Goal: Information Seeking & Learning: Learn about a topic

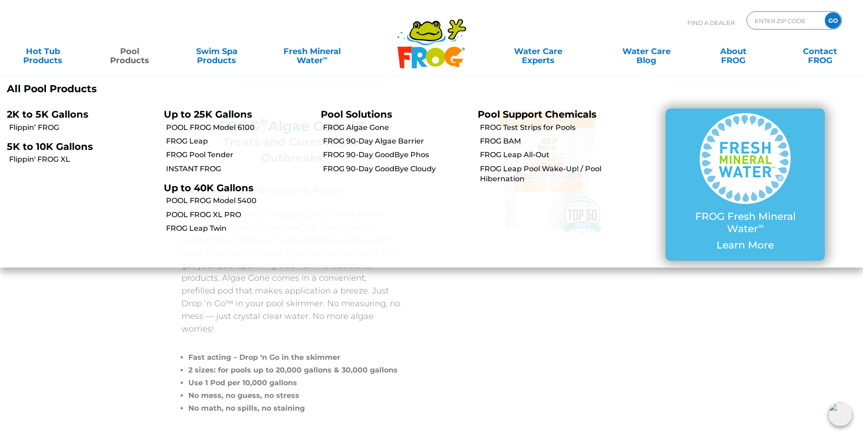
click at [136, 56] on link "Pool Products" at bounding box center [130, 51] width 68 height 18
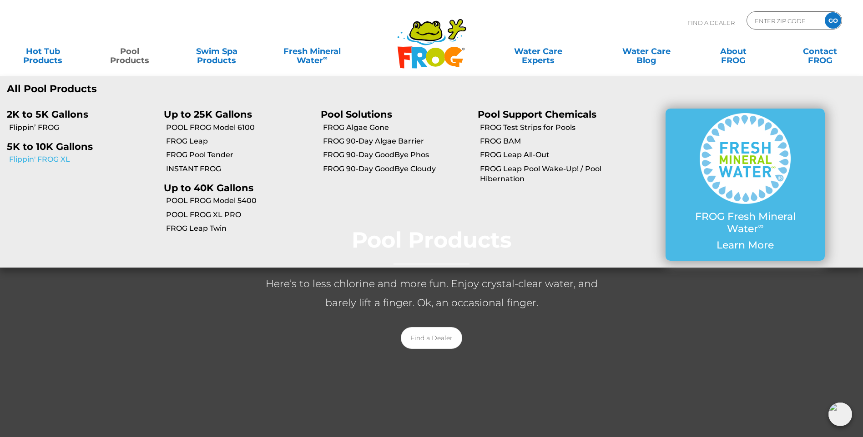
click at [36, 160] on link "Flippin' FROG XL" at bounding box center [83, 160] width 148 height 10
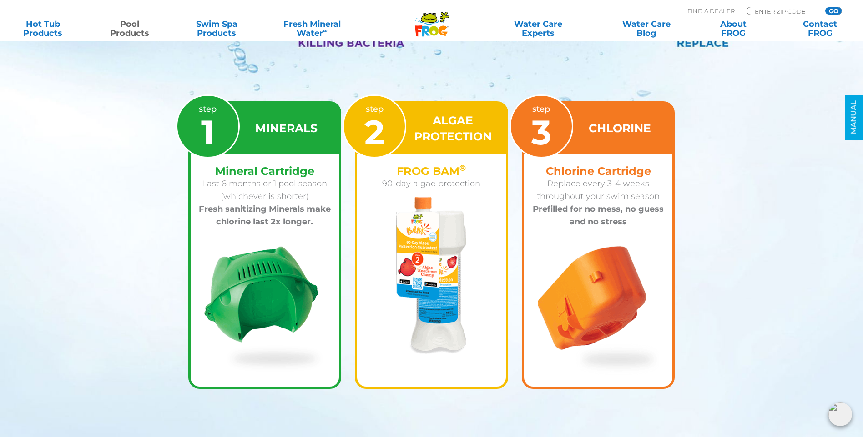
scroll to position [1319, 0]
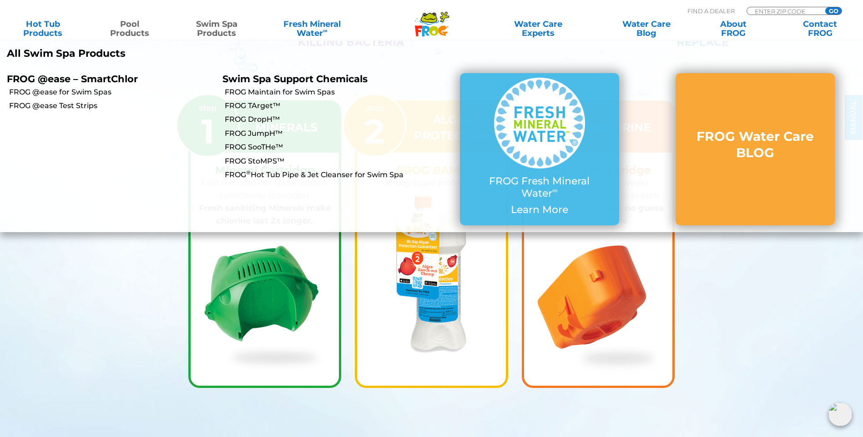
click at [216, 27] on link "Swim Spa Products" at bounding box center [217, 29] width 68 height 18
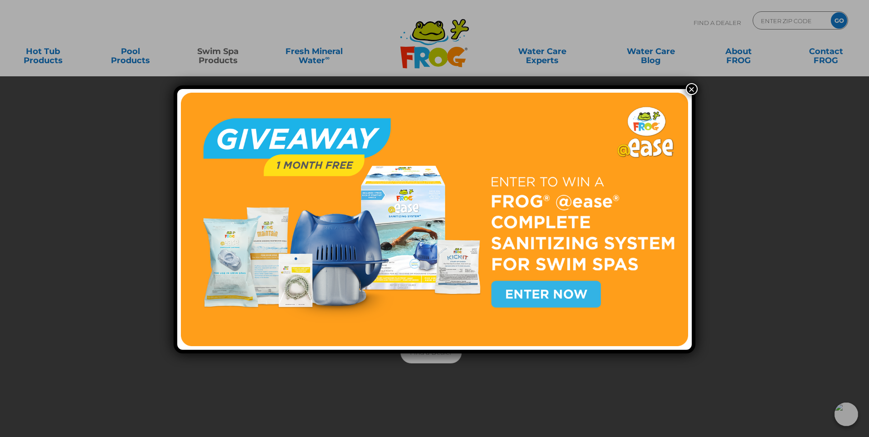
click at [693, 86] on button "×" at bounding box center [692, 89] width 12 height 12
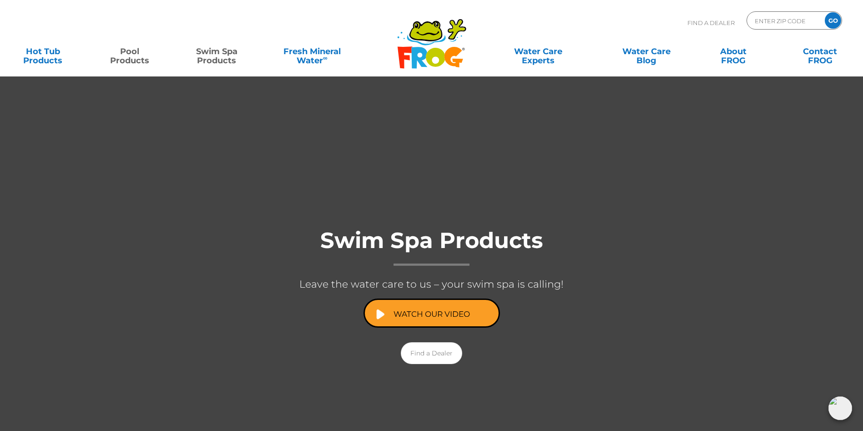
click at [125, 60] on link "Pool Products" at bounding box center [130, 51] width 68 height 18
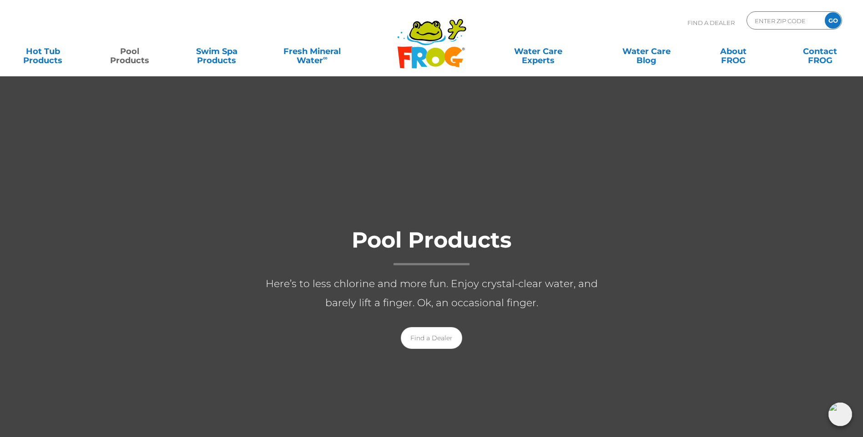
click at [126, 55] on link "Pool Products" at bounding box center [130, 51] width 68 height 18
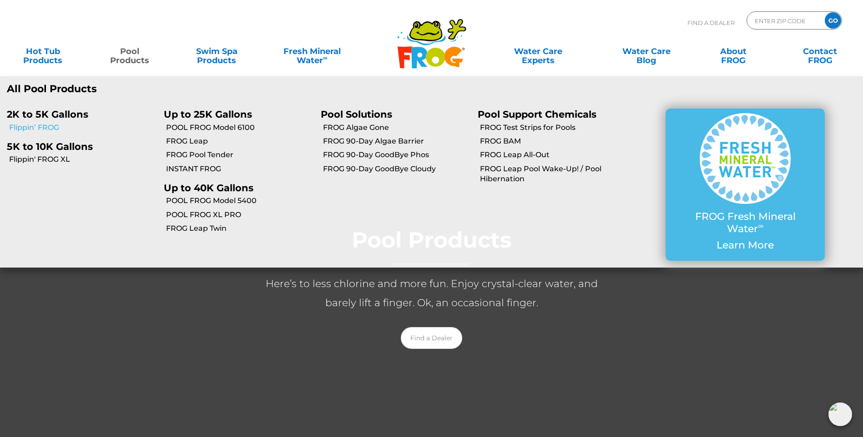
click at [60, 124] on link "Flippin’ FROG" at bounding box center [83, 128] width 148 height 10
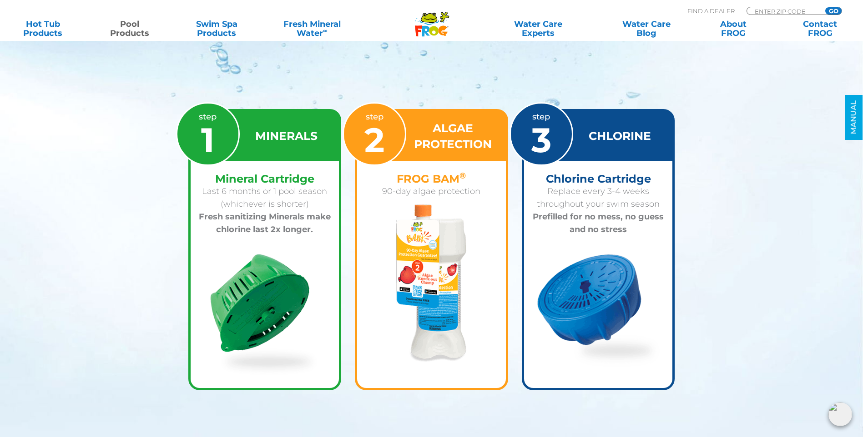
scroll to position [1273, 0]
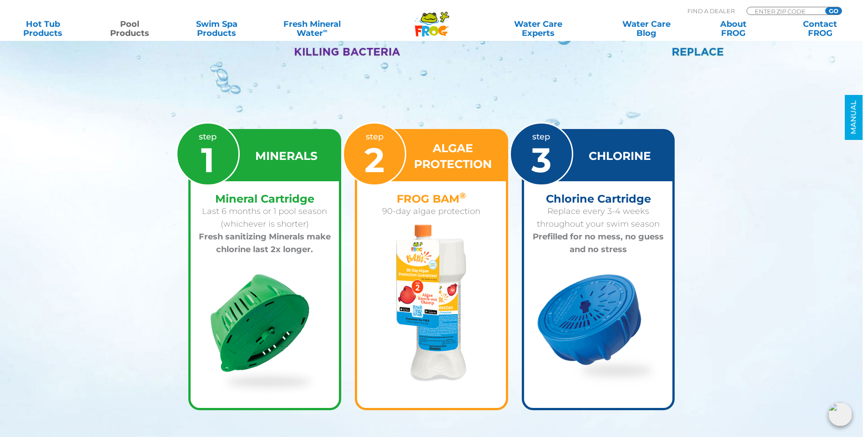
click at [573, 313] on img at bounding box center [598, 330] width 122 height 113
click at [555, 176] on div "step 3" at bounding box center [541, 154] width 64 height 64
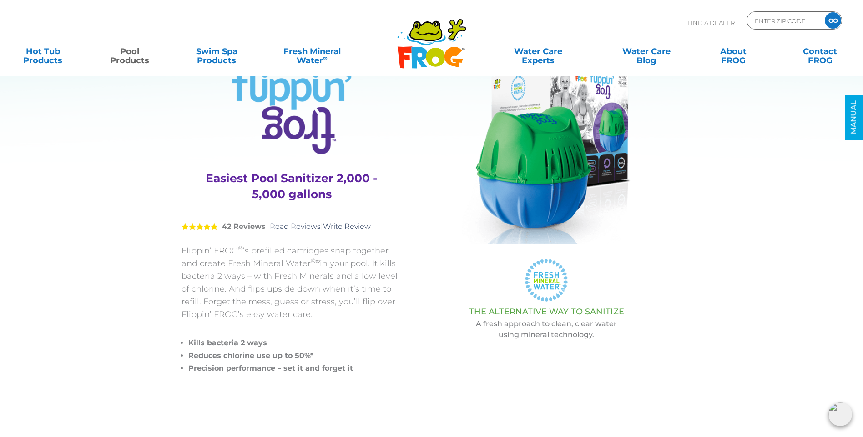
scroll to position [0, 0]
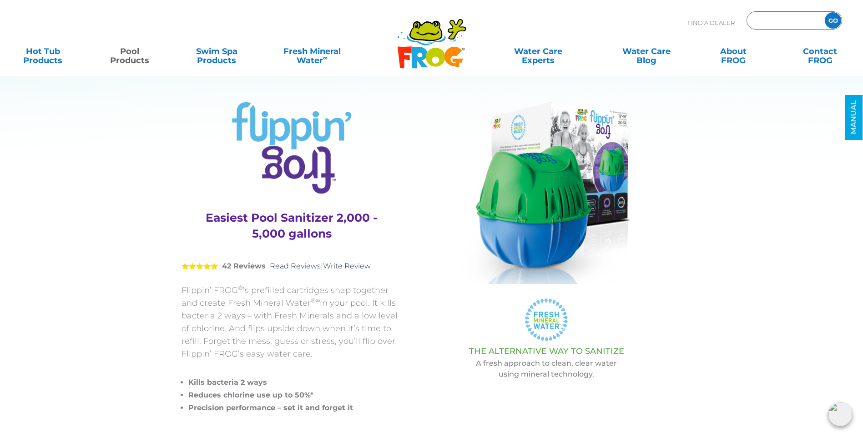
click at [787, 22] on input "Zip Code Form" at bounding box center [783, 20] width 61 height 13
type input "ENTER ZIP CODE"
click at [485, 21] on div "Find A Dealer ENTER ZIP CODE GO" at bounding box center [431, 26] width 844 height 31
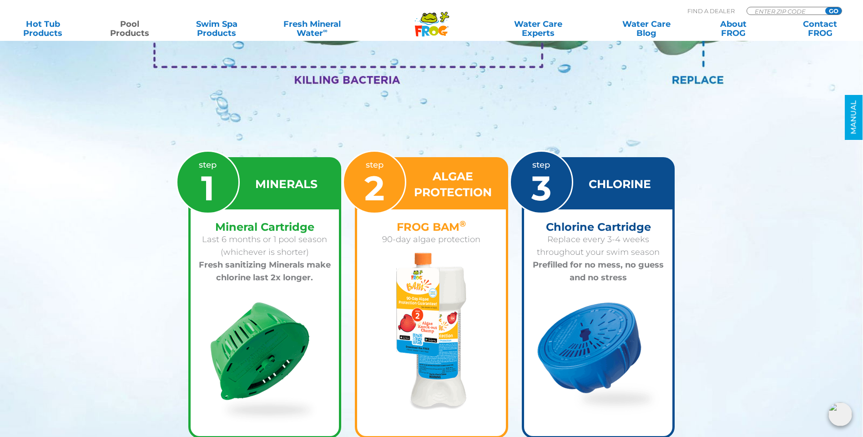
scroll to position [1228, 0]
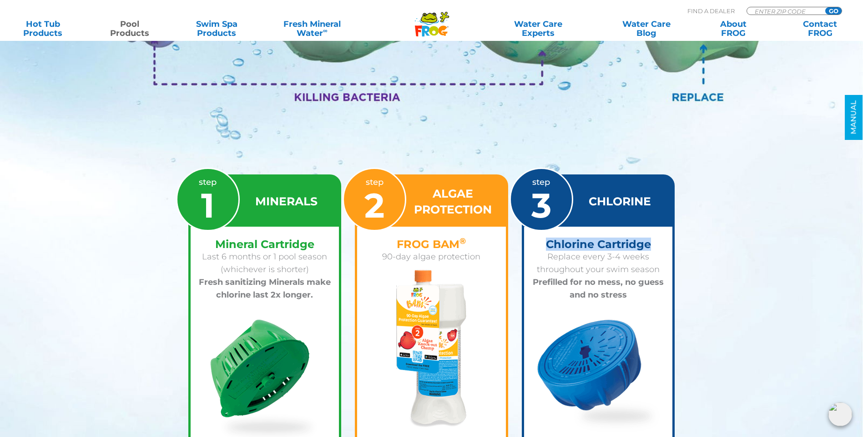
drag, startPoint x: 546, startPoint y: 242, endPoint x: 655, endPoint y: 243, distance: 108.7
click at [655, 243] on h4 "Chlorine Cartridge" at bounding box center [598, 244] width 135 height 12
copy h4 "Chlorine Cartridge"
